Goal: Transaction & Acquisition: Purchase product/service

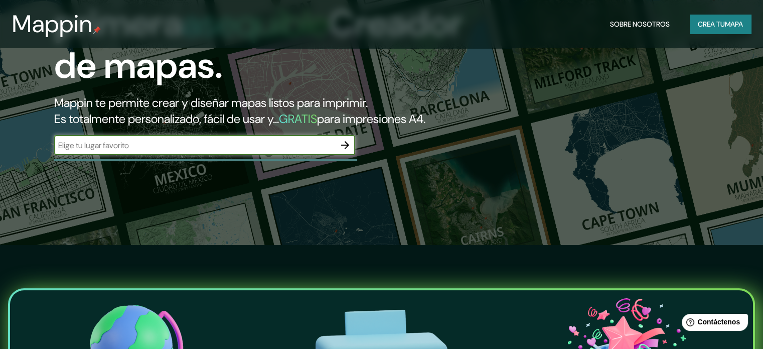
scroll to position [100, 0]
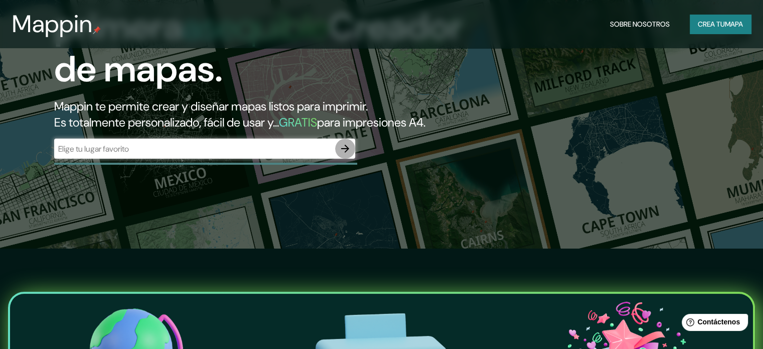
click at [350, 155] on icon "button" at bounding box center [345, 148] width 12 height 12
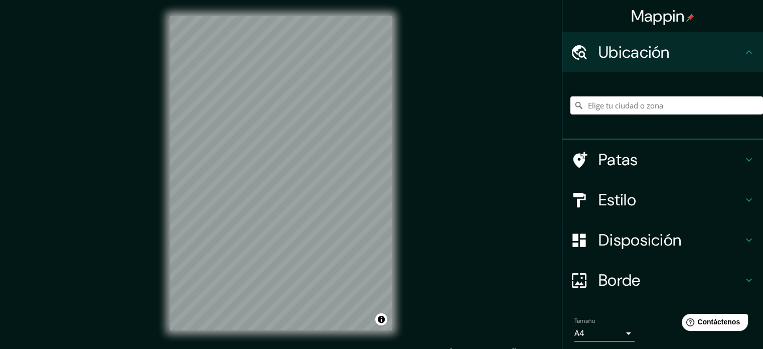
click at [615, 103] on input "Elige tu ciudad o zona" at bounding box center [666, 105] width 193 height 18
click at [700, 102] on input "Toluca, Estado de México, México" at bounding box center [666, 105] width 193 height 18
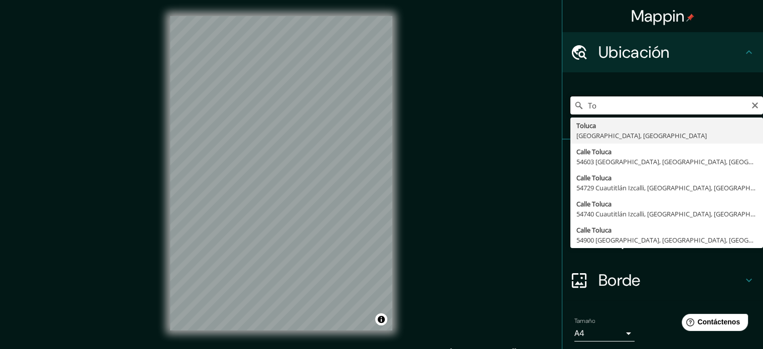
type input "T"
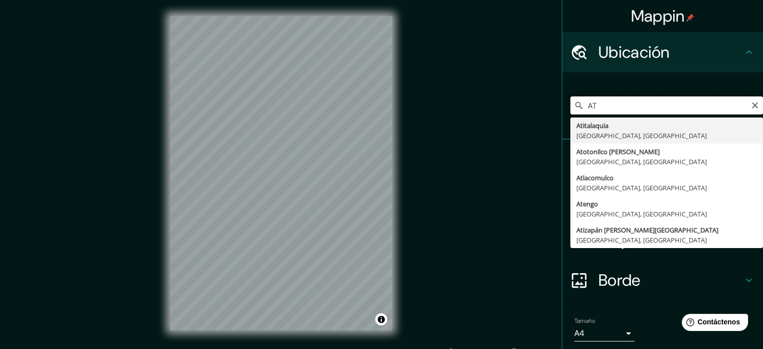
type input "A"
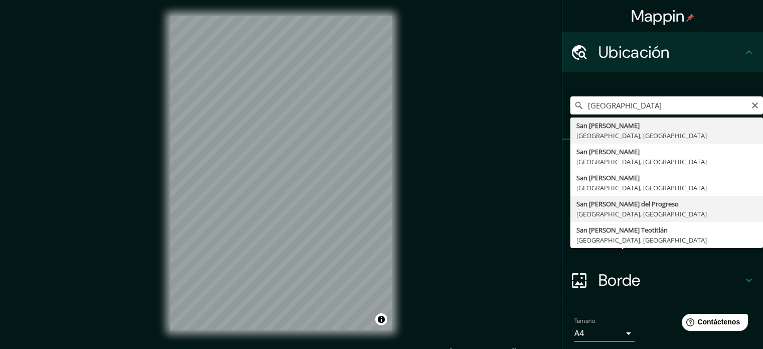
type input "San Felipe del Progreso, Estado de México, México"
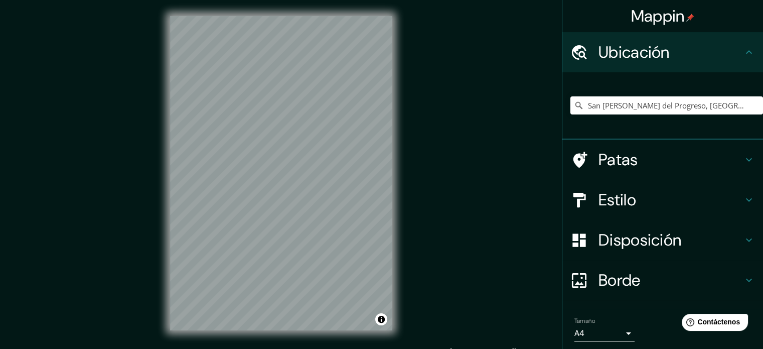
click at [666, 192] on h4 "Estilo" at bounding box center [671, 200] width 144 height 20
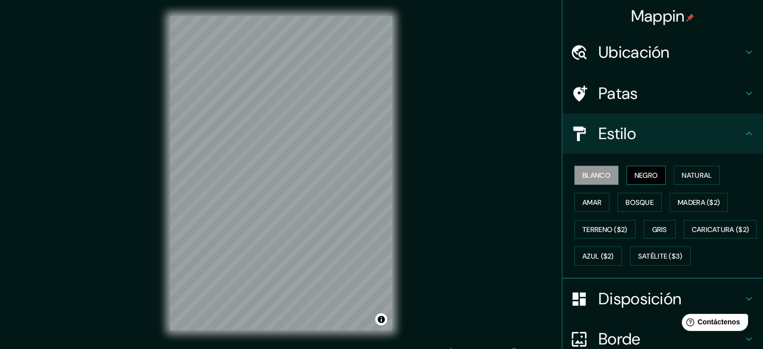
click at [642, 176] on font "Negro" at bounding box center [647, 175] width 24 height 9
click at [600, 174] on font "Blanco" at bounding box center [596, 175] width 28 height 9
click at [680, 181] on button "Natural" at bounding box center [697, 175] width 46 height 19
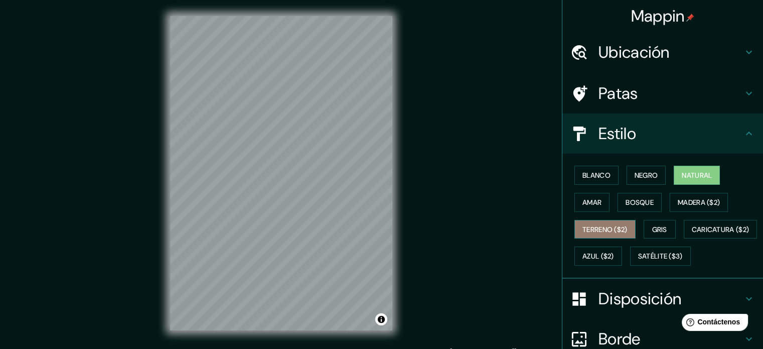
click at [616, 227] on font "Terreno ($2)" at bounding box center [604, 229] width 45 height 9
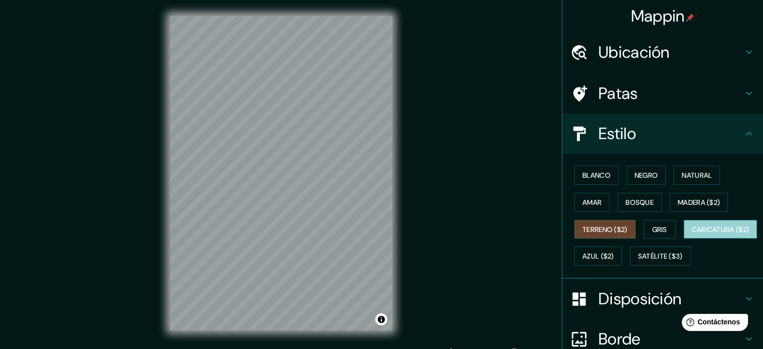
click at [692, 234] on font "Caricatura ($2)" at bounding box center [721, 229] width 58 height 9
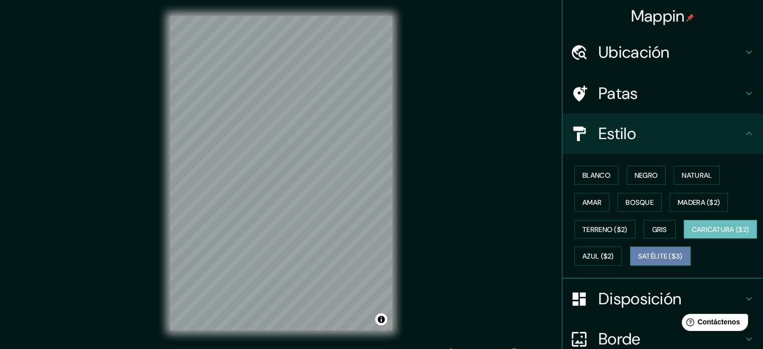
click at [630, 265] on button "Satélite ($3)" at bounding box center [660, 255] width 61 height 19
click at [692, 234] on font "Caricatura ($2)" at bounding box center [721, 229] width 58 height 9
click at [652, 223] on font "Gris" at bounding box center [659, 229] width 15 height 13
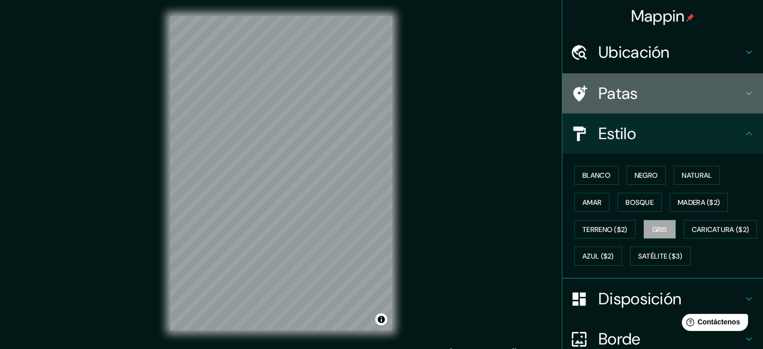
click at [657, 98] on h4 "Patas" at bounding box center [671, 93] width 144 height 20
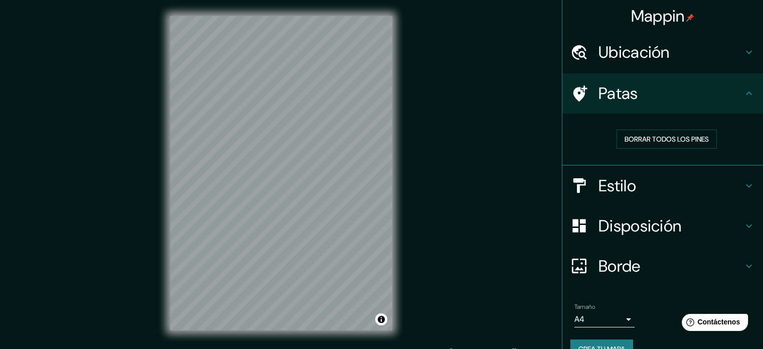
click at [658, 57] on font "Ubicación" at bounding box center [634, 52] width 71 height 21
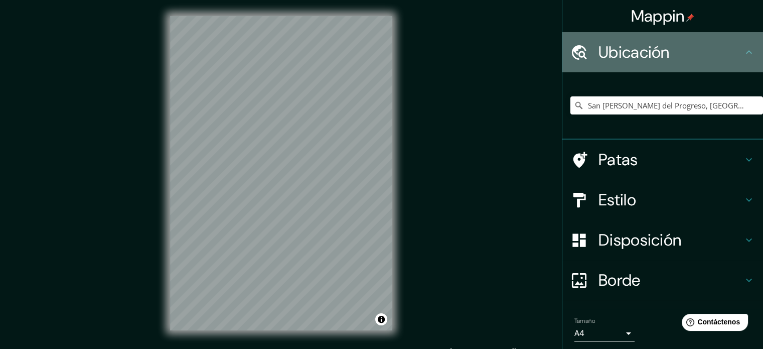
click at [658, 57] on font "Ubicación" at bounding box center [634, 52] width 71 height 21
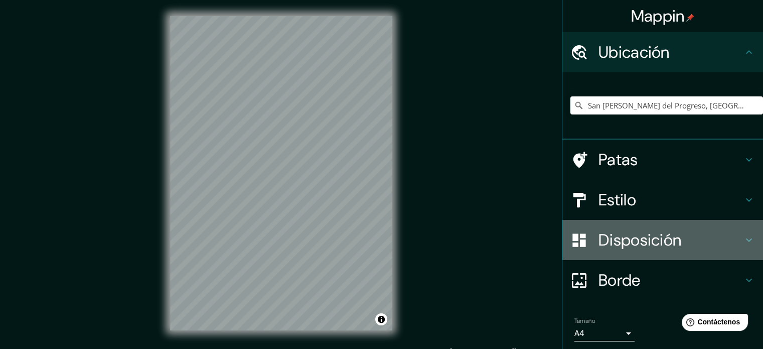
click at [622, 225] on div "Disposición" at bounding box center [662, 240] width 201 height 40
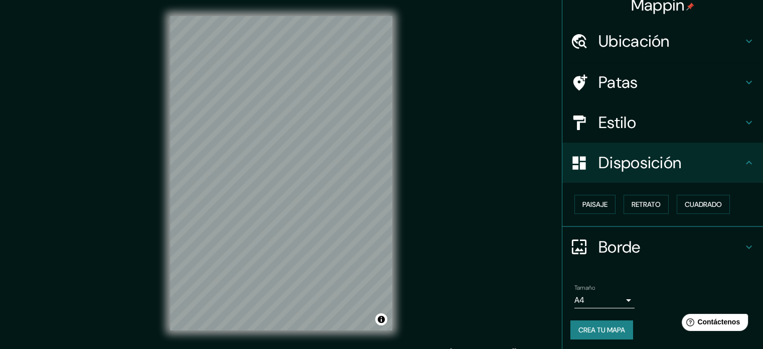
scroll to position [12, 0]
click at [613, 236] on font "Borde" at bounding box center [620, 245] width 42 height 21
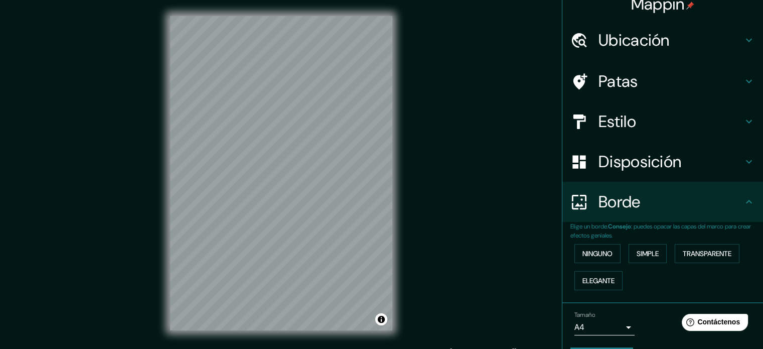
click at [623, 161] on font "Disposición" at bounding box center [640, 161] width 83 height 21
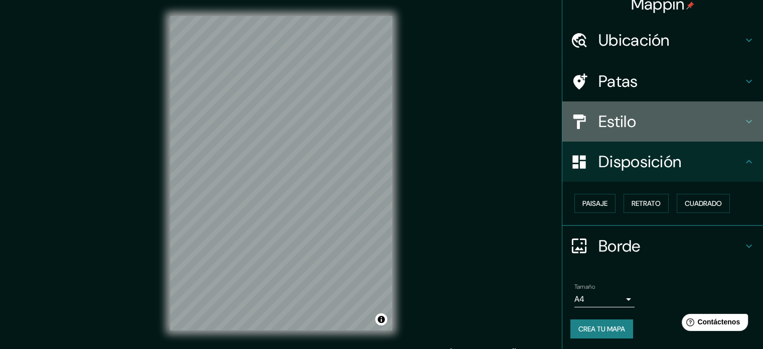
click at [624, 140] on div "Estilo" at bounding box center [662, 121] width 201 height 40
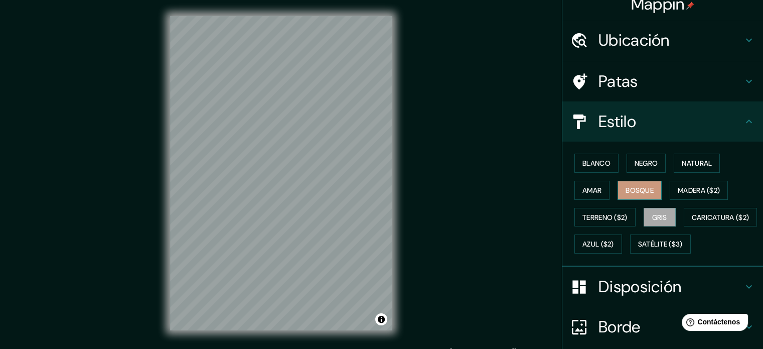
click at [618, 181] on button "Bosque" at bounding box center [640, 190] width 44 height 19
click at [682, 168] on font "Natural" at bounding box center [697, 163] width 30 height 13
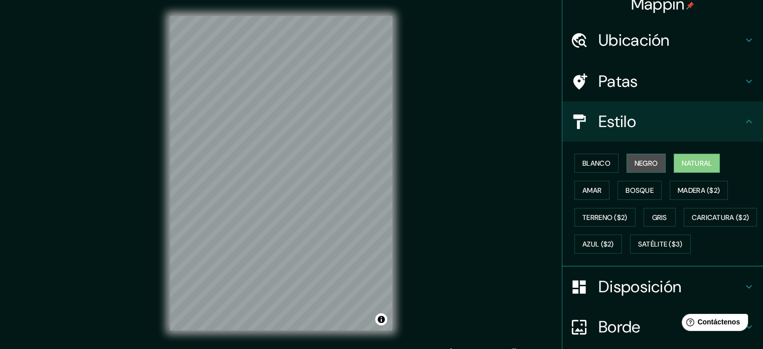
click at [649, 166] on font "Negro" at bounding box center [647, 163] width 24 height 9
click at [605, 168] on button "Blanco" at bounding box center [596, 163] width 44 height 19
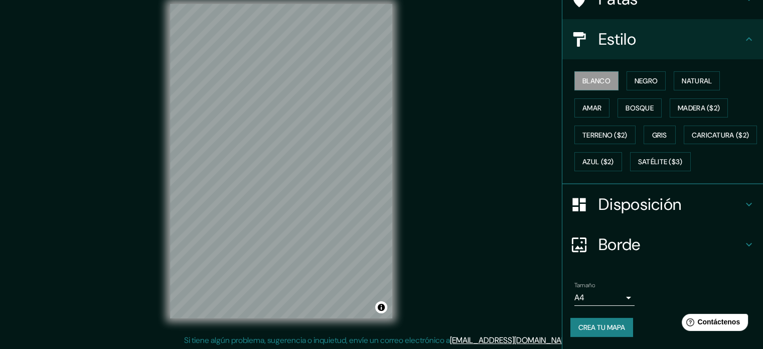
scroll to position [13, 0]
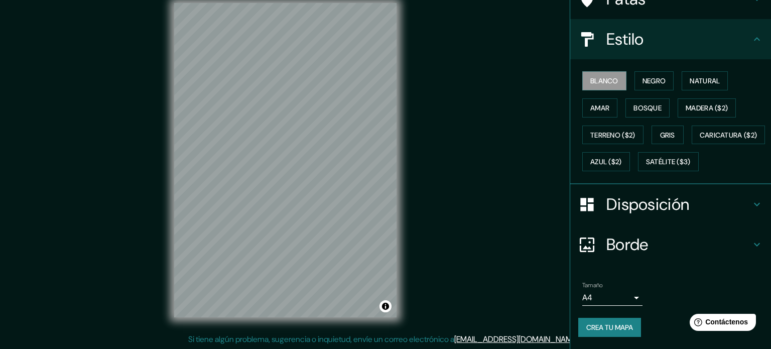
click at [614, 292] on body "Mappin Ubicación San Felipe del Progreso, Estado de México, México Patas Estilo…" at bounding box center [385, 161] width 771 height 349
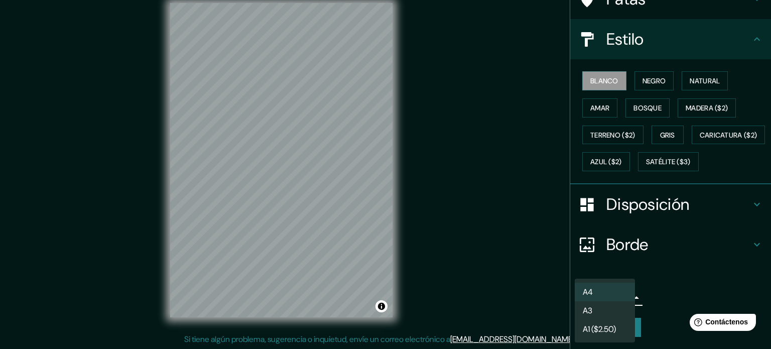
click at [608, 304] on li "A3" at bounding box center [604, 310] width 60 height 19
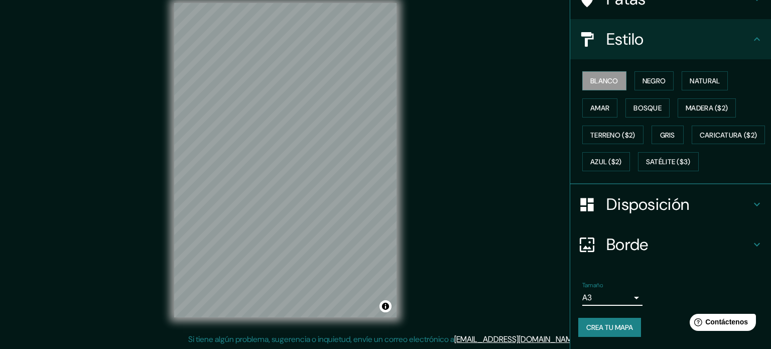
click at [607, 296] on body "Mappin Ubicación San Felipe del Progreso, Estado de México, México Patas Estilo…" at bounding box center [385, 161] width 771 height 349
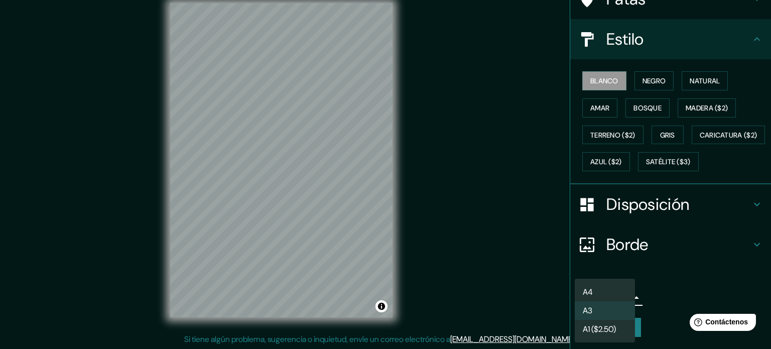
click at [607, 292] on li "A4" at bounding box center [604, 291] width 60 height 19
type input "single"
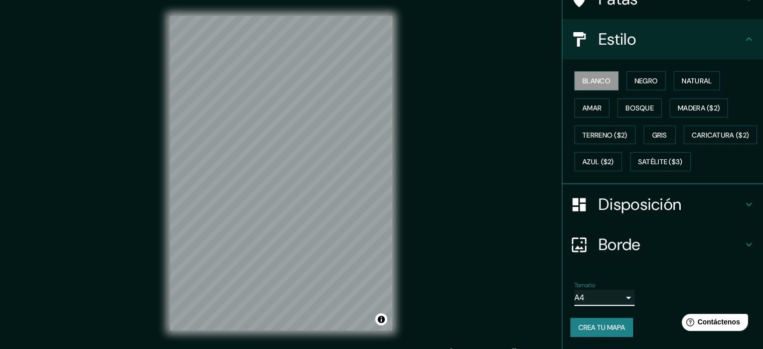
scroll to position [0, 0]
click at [590, 329] on font "Crea tu mapa" at bounding box center [601, 327] width 47 height 9
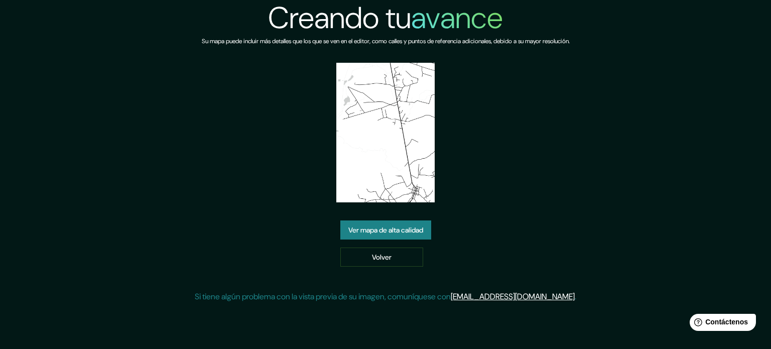
click at [416, 234] on font "Ver mapa de alta calidad" at bounding box center [385, 229] width 75 height 13
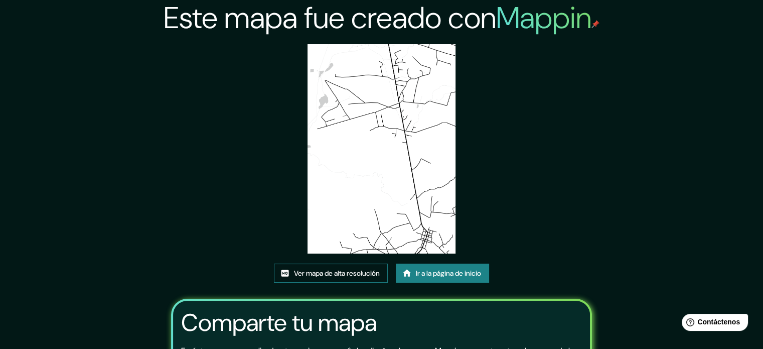
click at [374, 276] on font "Ver mapa de alta resolución" at bounding box center [337, 272] width 86 height 9
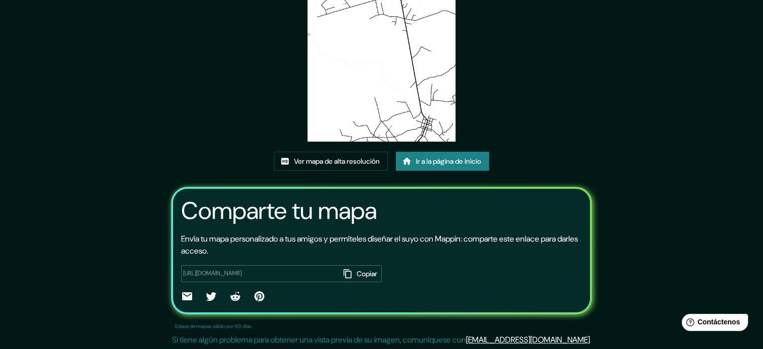
scroll to position [112, 0]
click at [448, 164] on font "Ir a la página de inicio" at bounding box center [448, 160] width 65 height 9
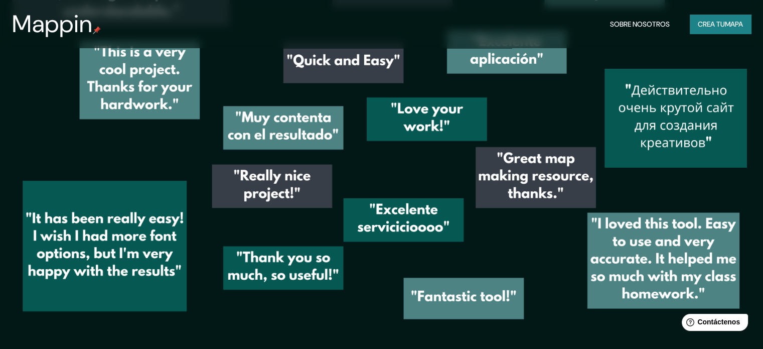
scroll to position [1461, 0]
click at [728, 23] on font "mapa" at bounding box center [734, 24] width 18 height 9
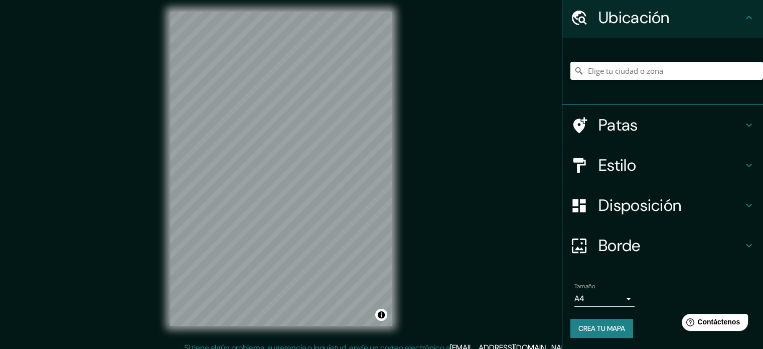
scroll to position [13, 0]
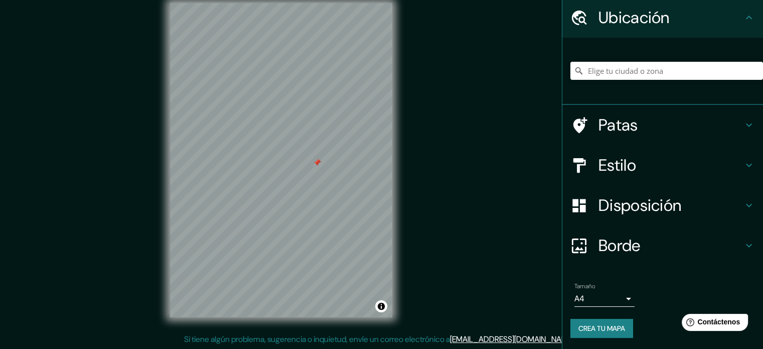
click at [314, 164] on div at bounding box center [317, 163] width 8 height 8
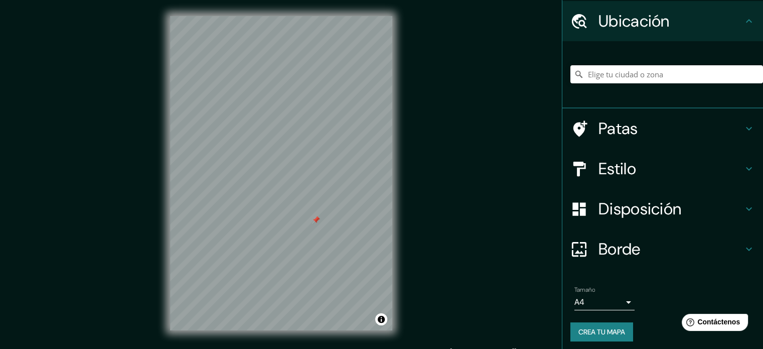
scroll to position [35, 0]
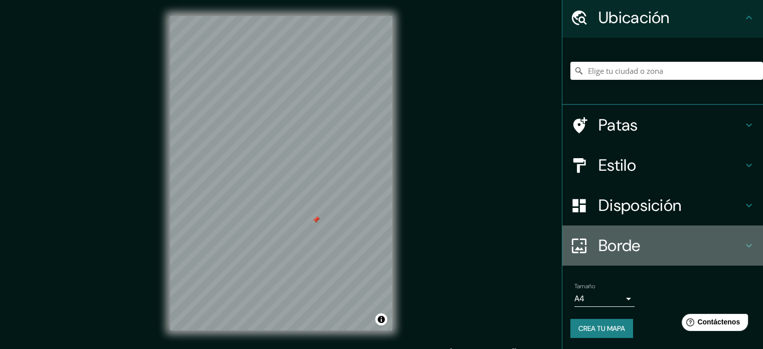
click at [604, 240] on font "Borde" at bounding box center [620, 245] width 42 height 21
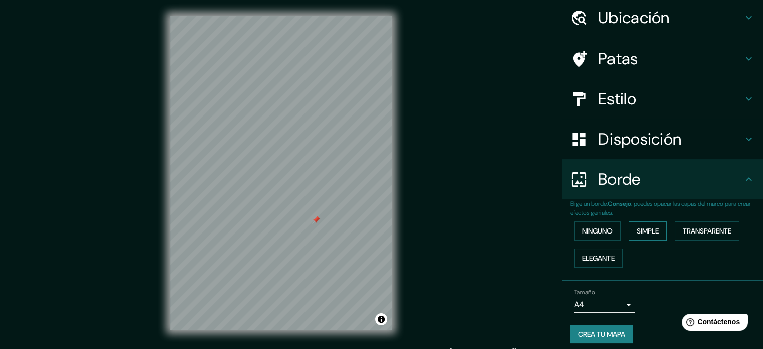
click at [647, 228] on font "Simple" at bounding box center [648, 230] width 22 height 9
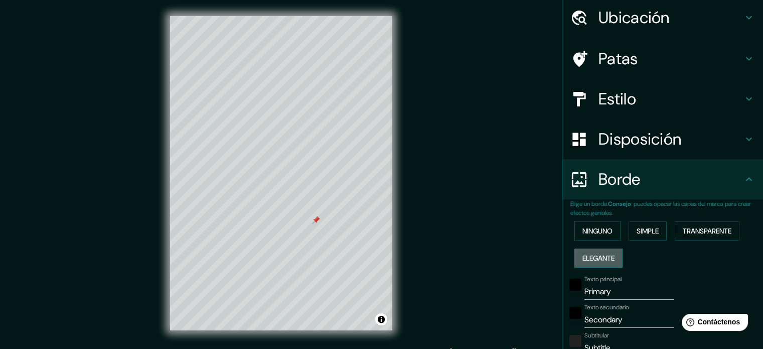
click at [611, 259] on button "Elegante" at bounding box center [598, 257] width 48 height 19
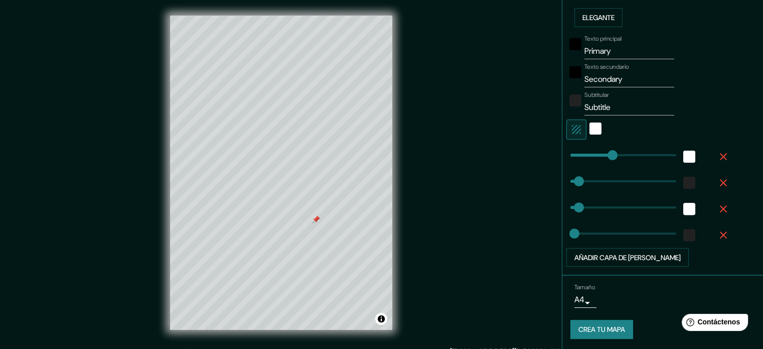
scroll to position [0, 0]
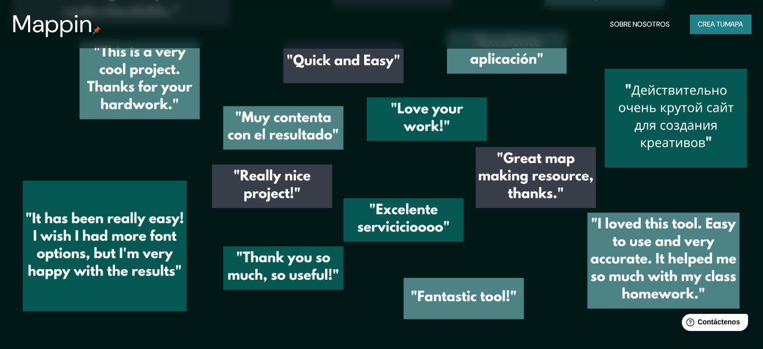
scroll to position [1461, 0]
